Goal: Transaction & Acquisition: Subscribe to service/newsletter

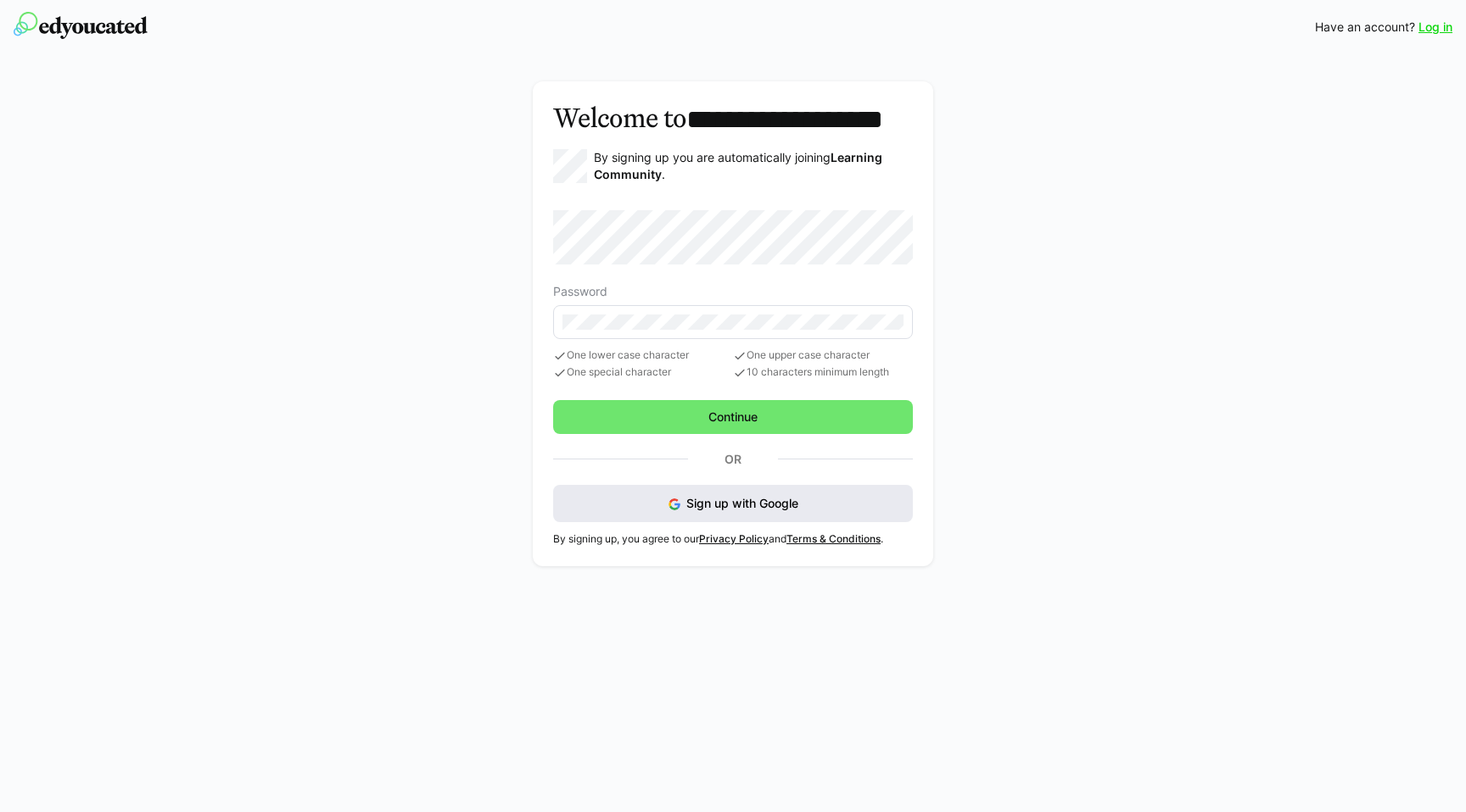
click at [755, 523] on button "Sign up with Google" at bounding box center [733, 503] width 359 height 38
